Goal: Navigation & Orientation: Find specific page/section

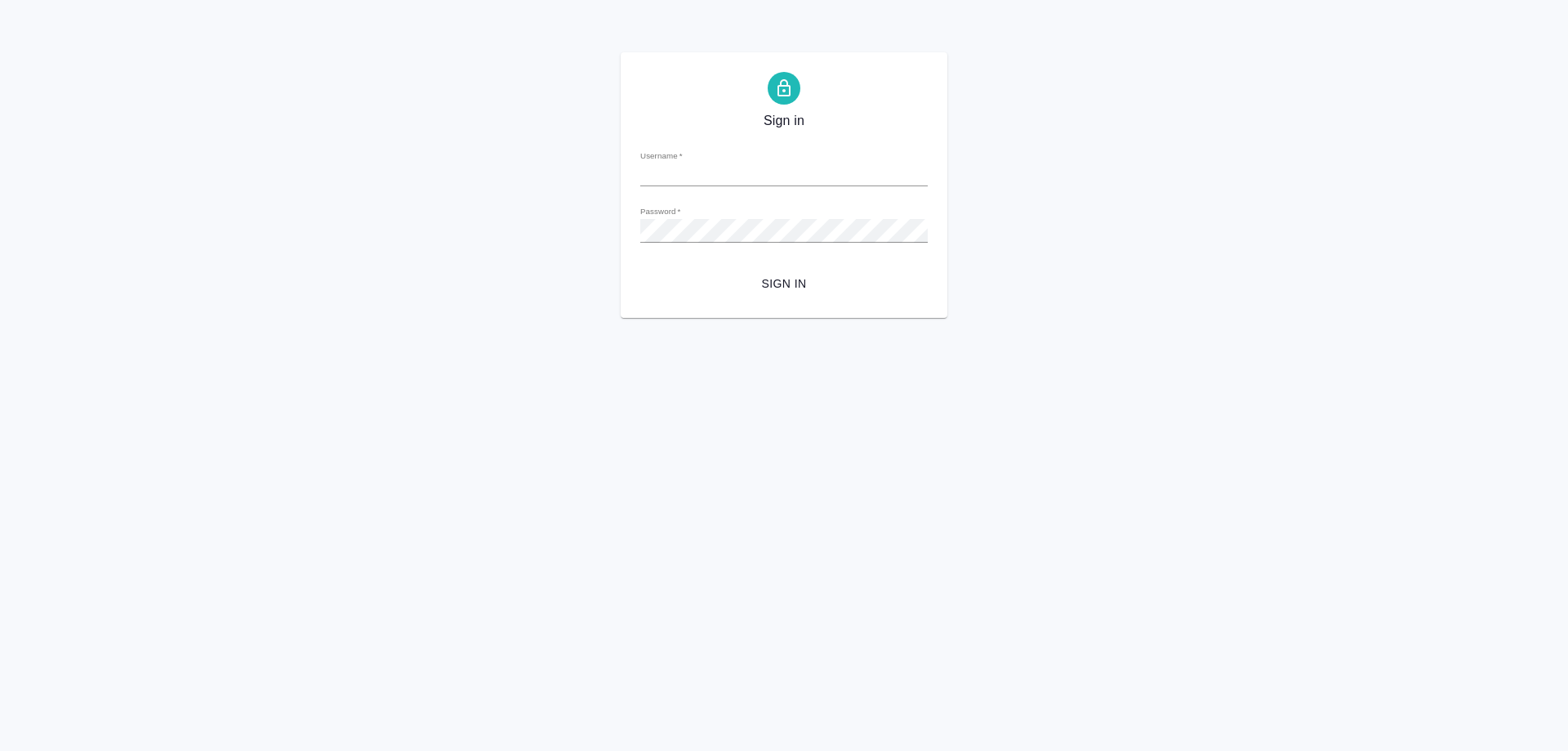
type input "[PERSON_NAME][EMAIL_ADDRESS][DOMAIN_NAME]"
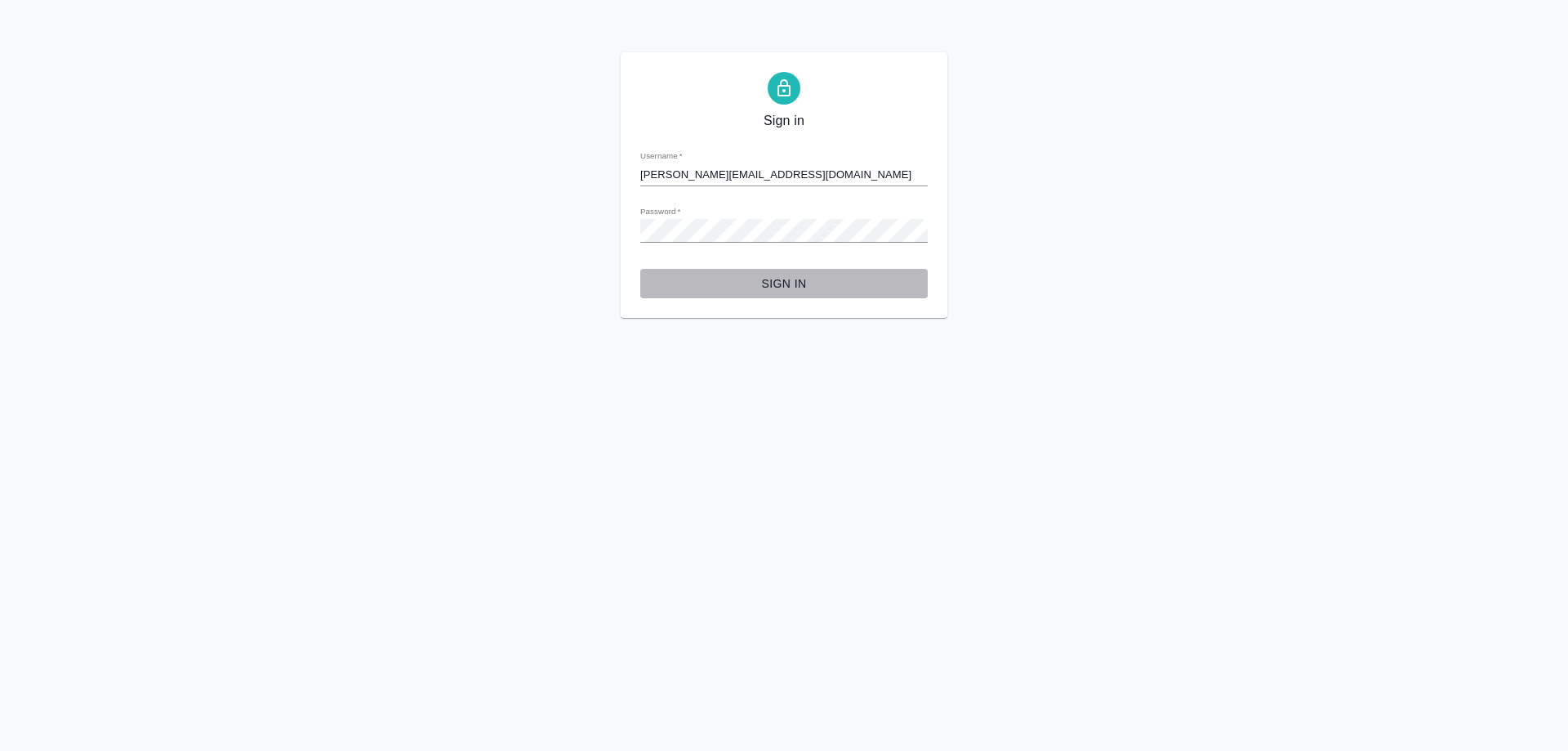
click at [784, 279] on span "Sign in" at bounding box center [784, 283] width 262 height 20
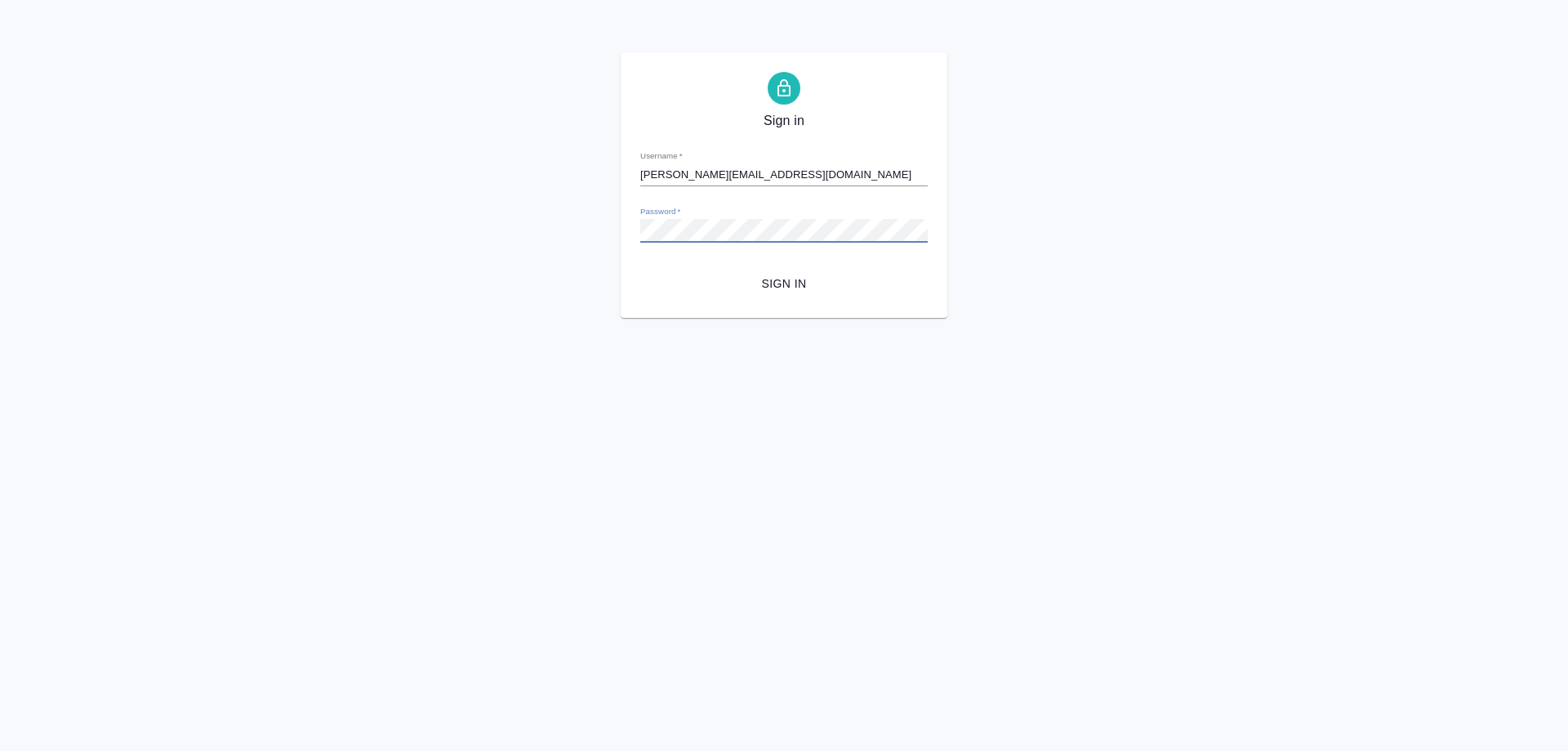
click at [605, 228] on div "Sign in Username   * [PERSON_NAME][EMAIL_ADDRESS][DOMAIN_NAME] Password   * url…" at bounding box center [784, 185] width 1568 height 266
click at [1134, 176] on div "Sign in Username   * e.solovyova@awatera.com Password   * urlPath   * / Sign in" at bounding box center [784, 185] width 1568 height 266
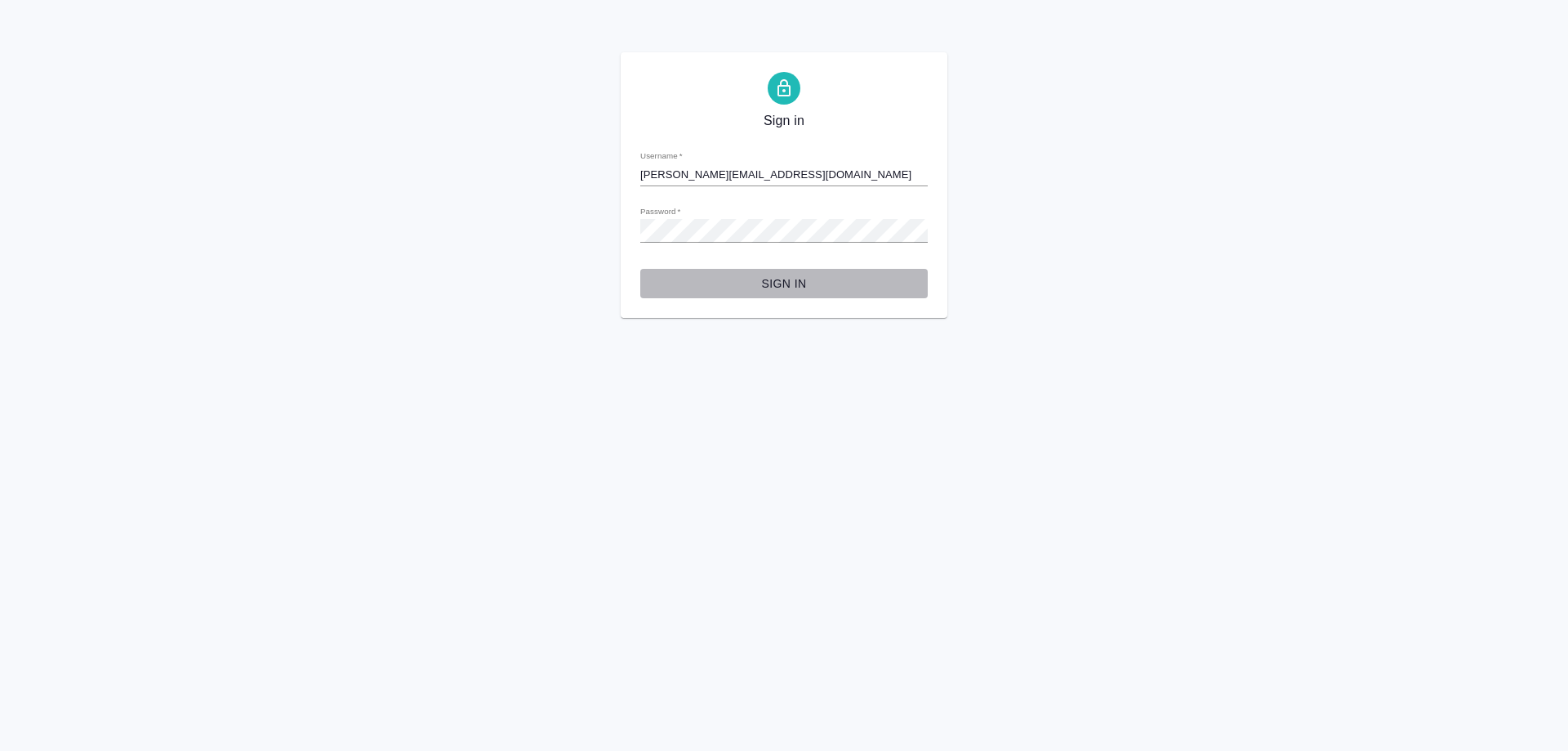
click at [785, 290] on span "Sign in" at bounding box center [784, 283] width 262 height 20
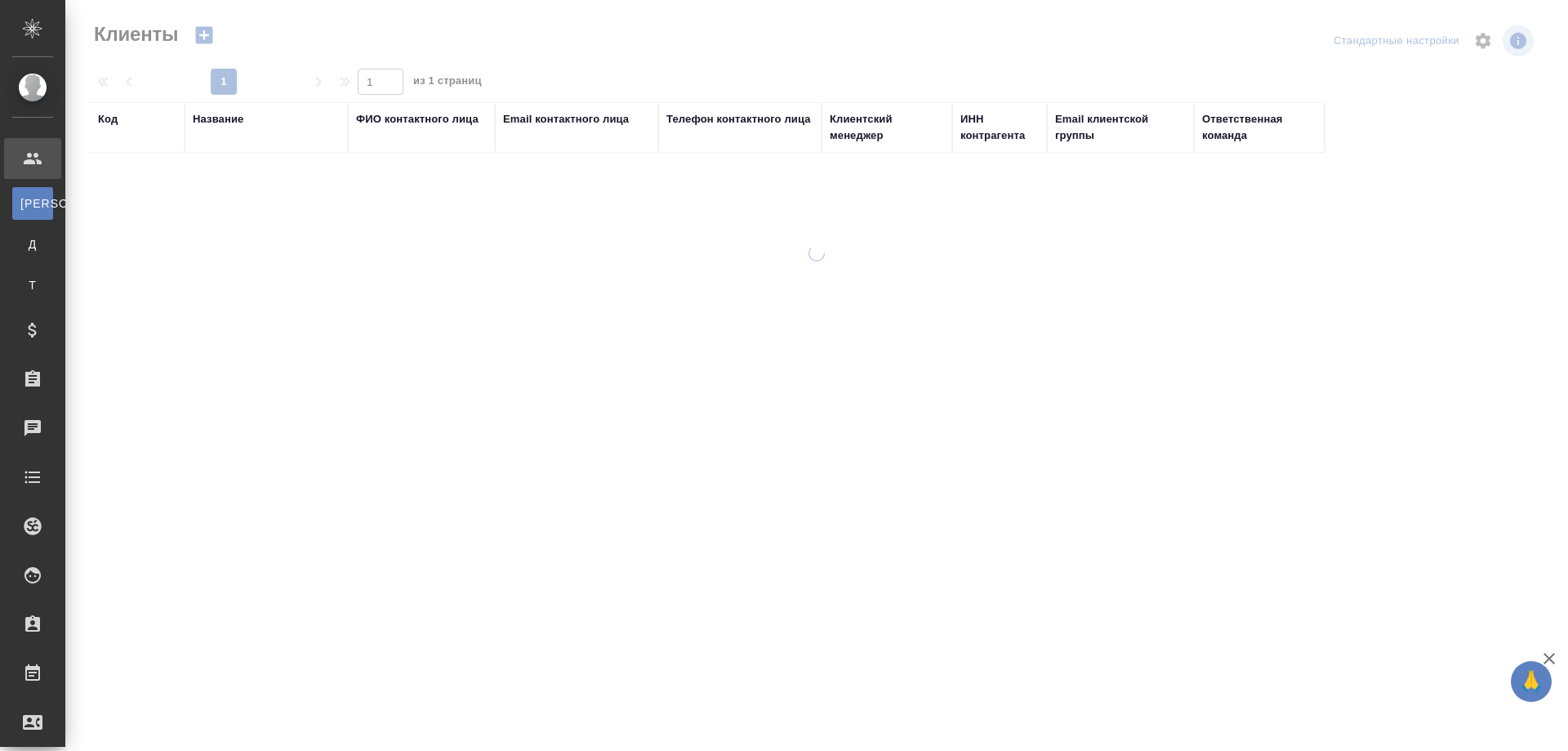
select select "RU"
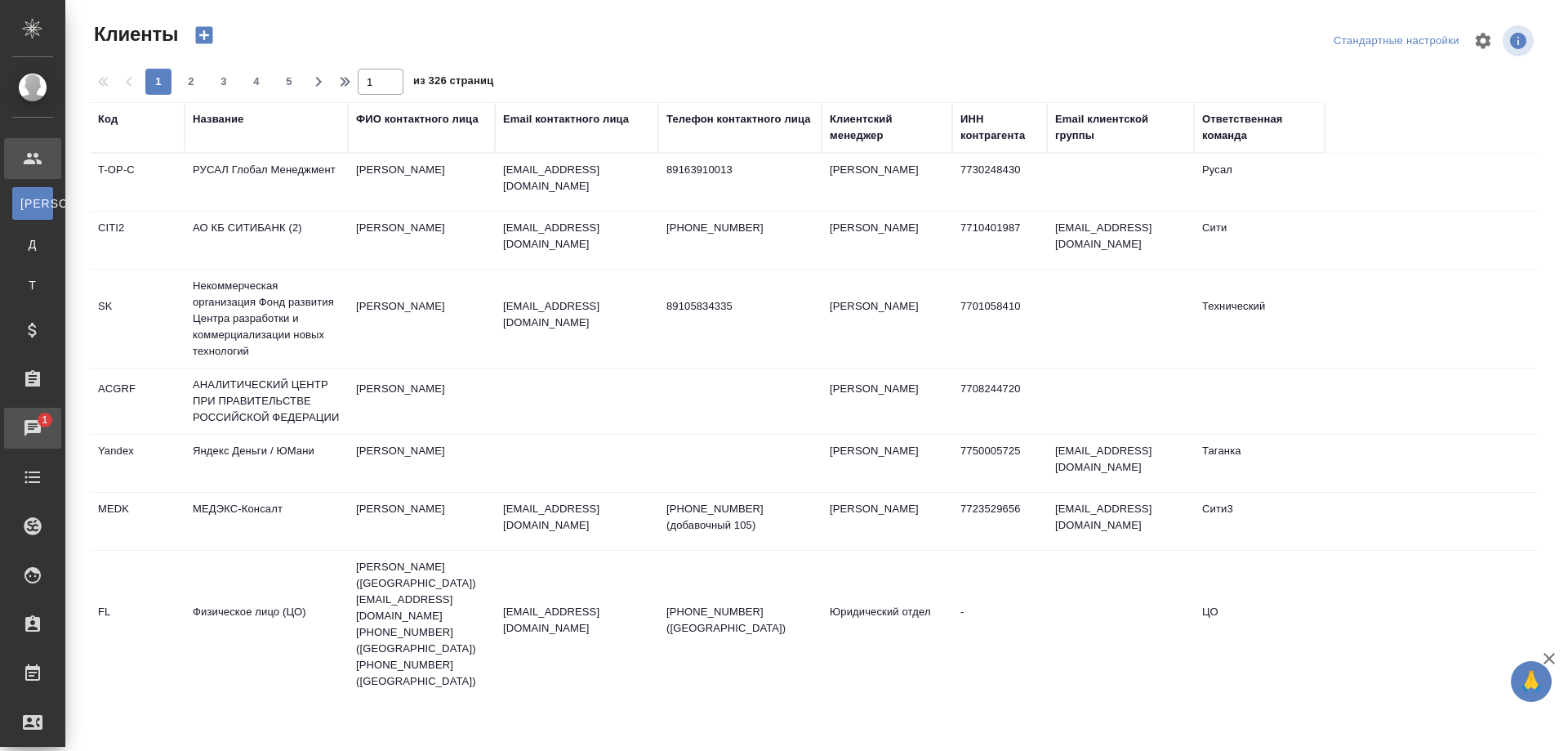
click at [32, 421] on div "Чаты" at bounding box center [11, 428] width 41 height 25
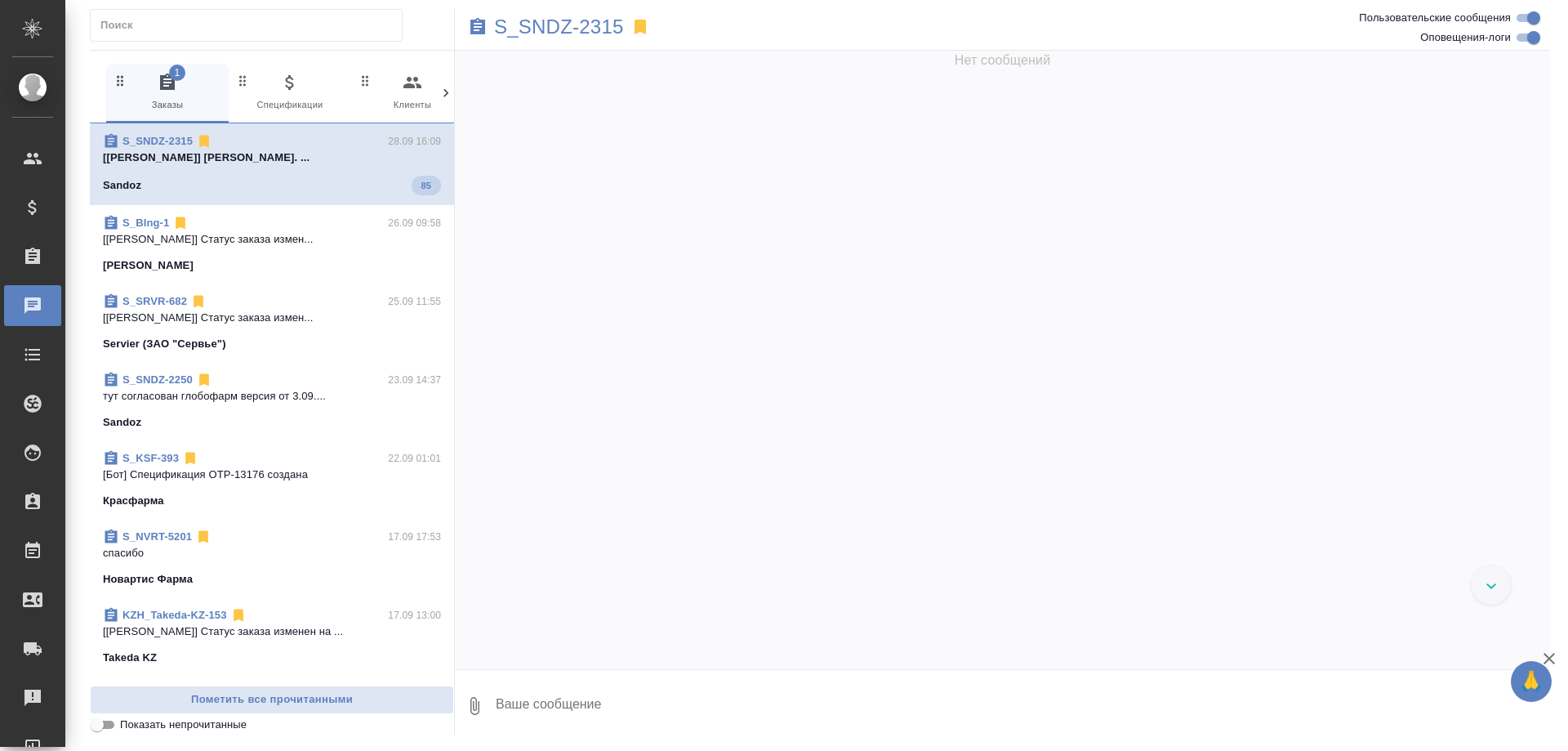
scroll to position [108595, 0]
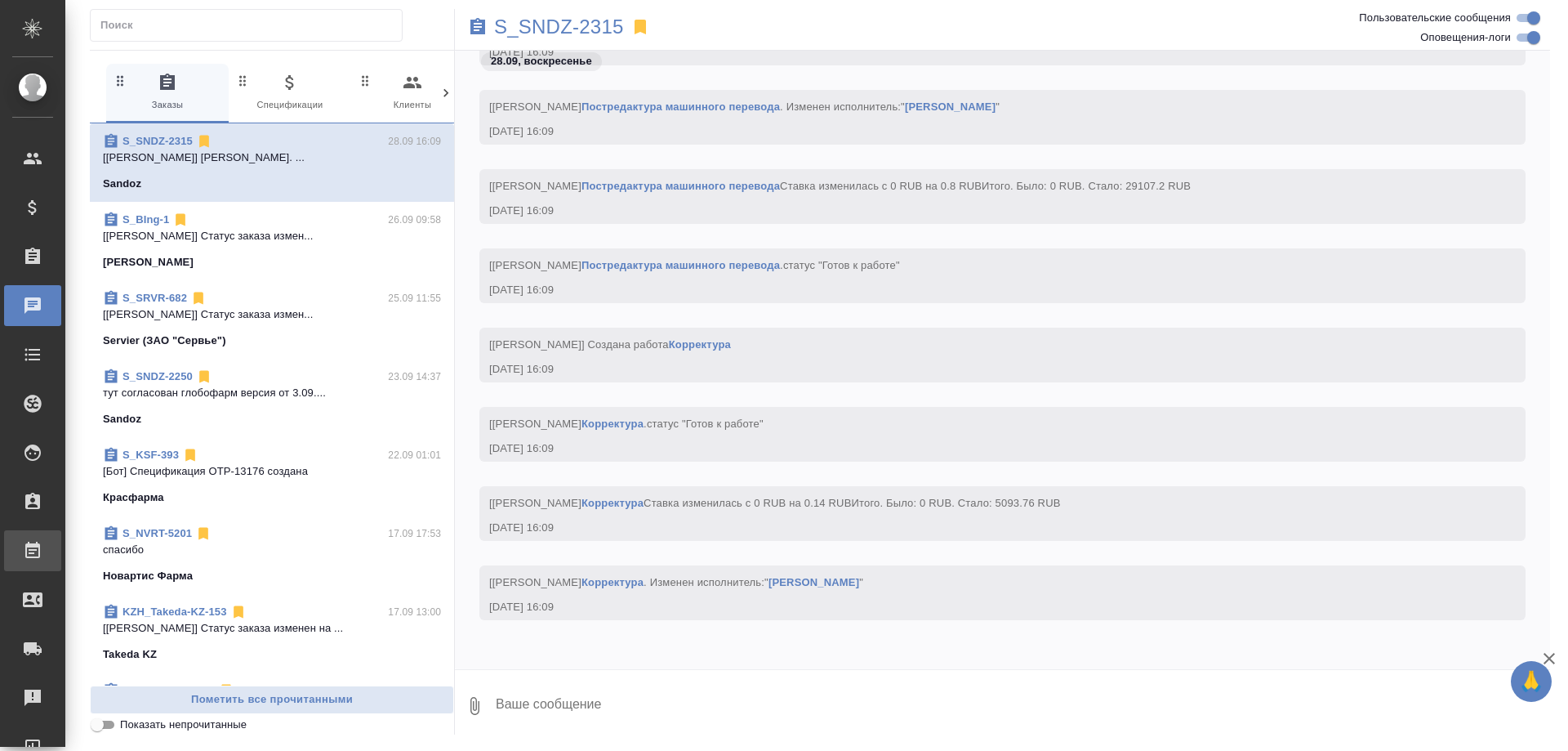
click at [32, 548] on div "Работы" at bounding box center [11, 550] width 41 height 25
